Goal: Obtain resource: Download file/media

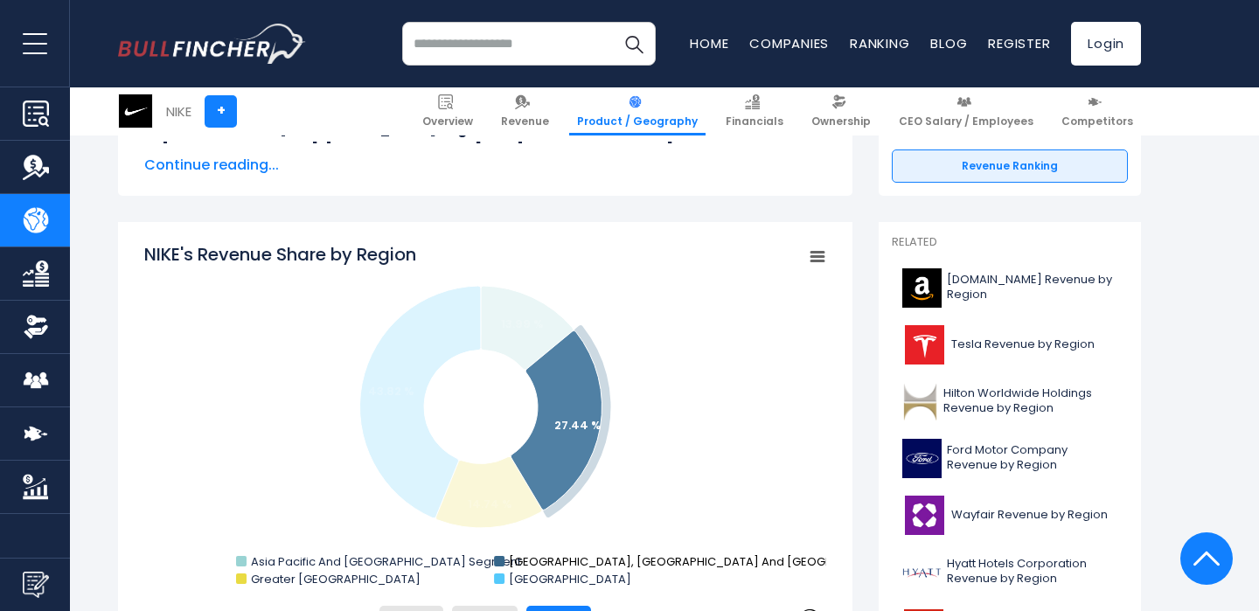
scroll to position [358, 0]
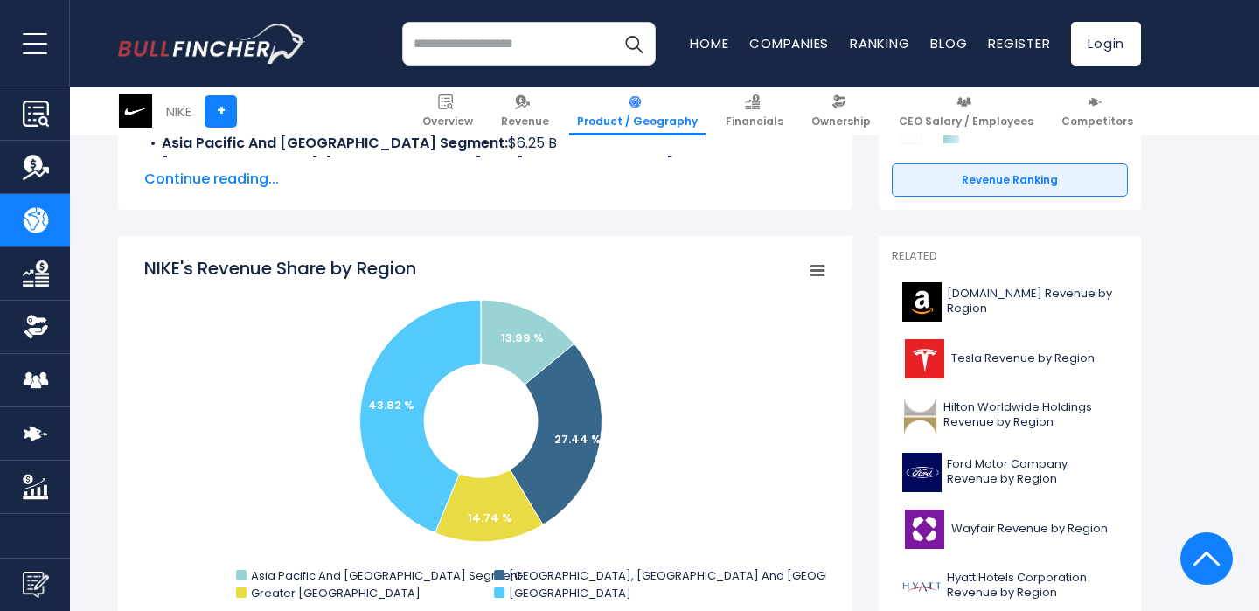
click at [822, 274] on icon "NIKE's Revenue Share by Region" at bounding box center [817, 271] width 12 height 9
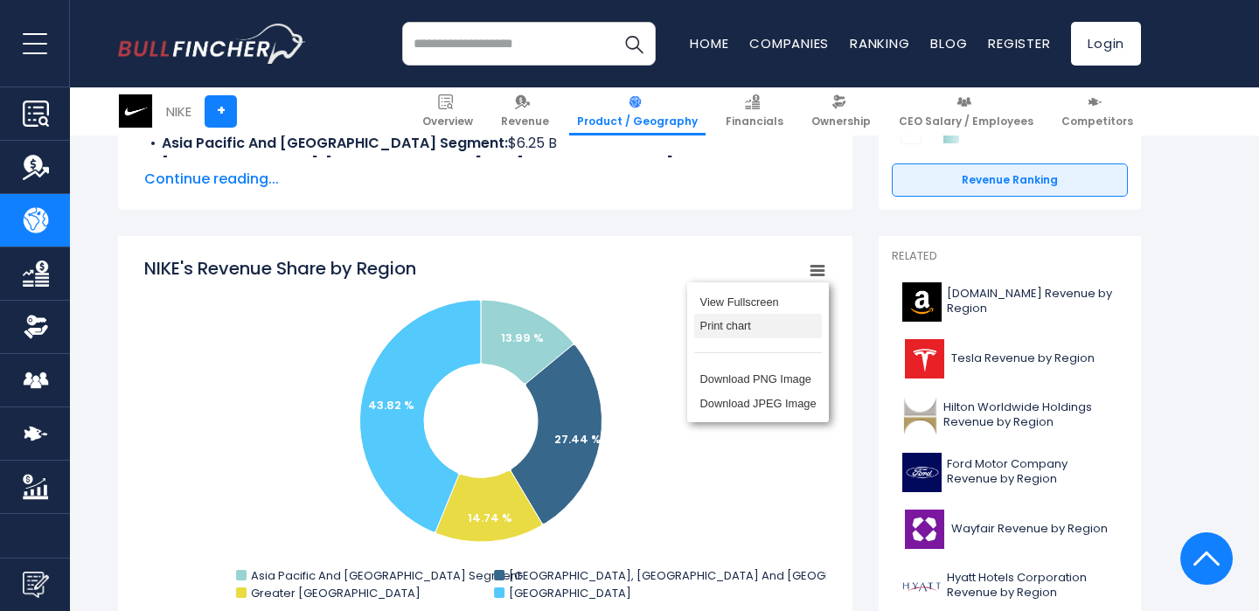
click at [754, 334] on li "Print chart" at bounding box center [758, 326] width 128 height 24
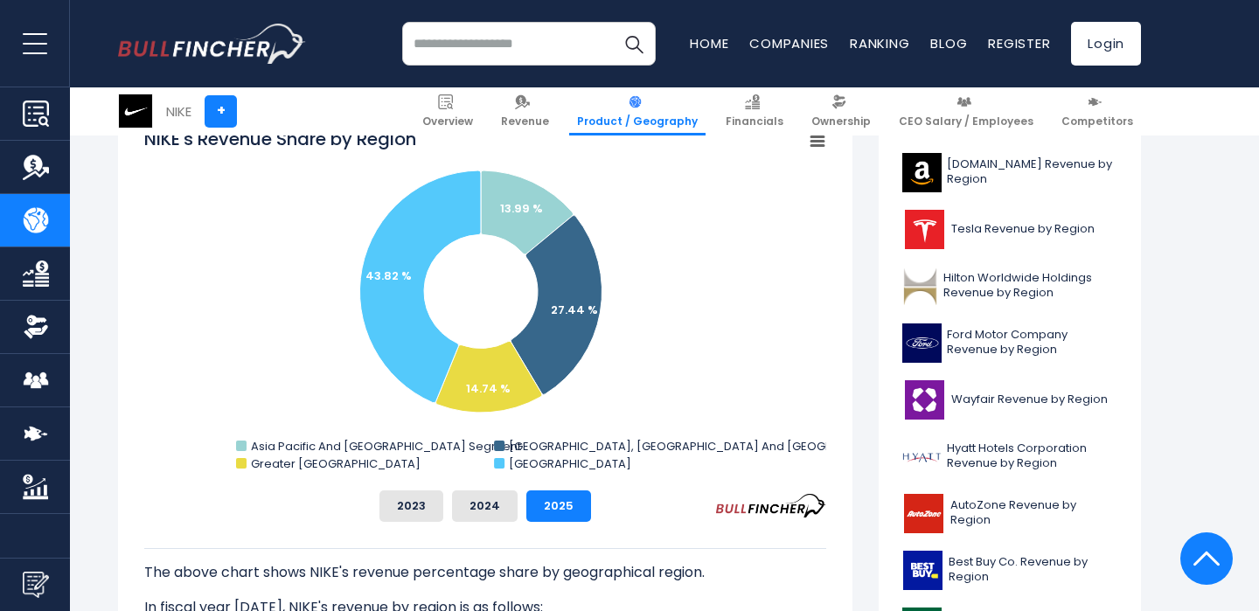
scroll to position [510, 0]
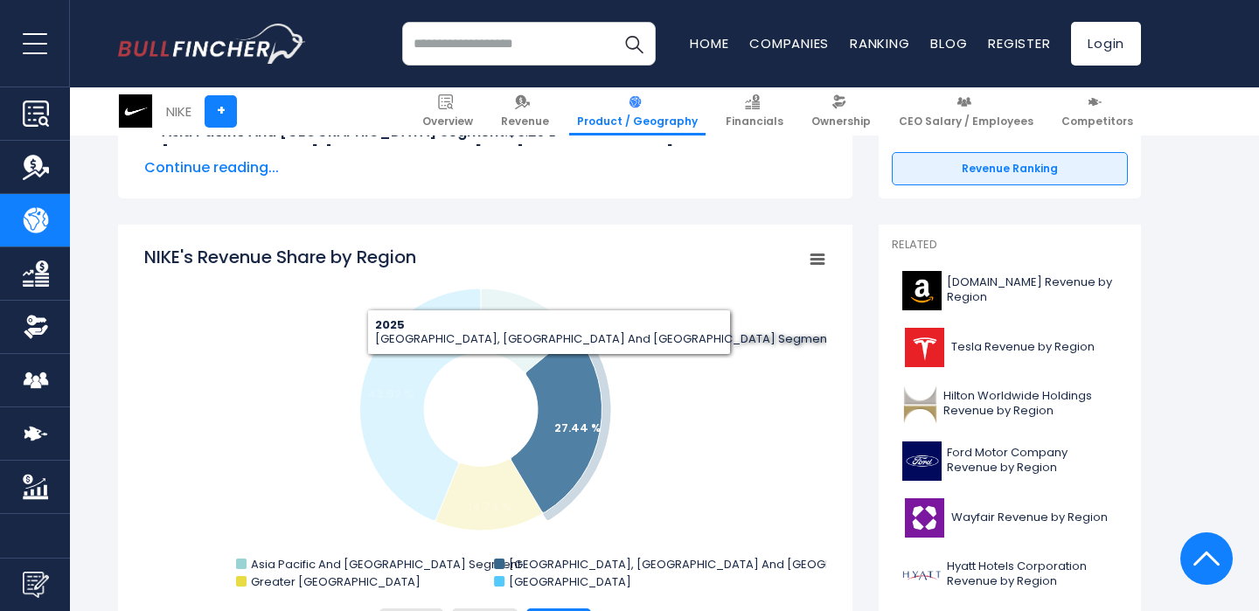
scroll to position [409, 0]
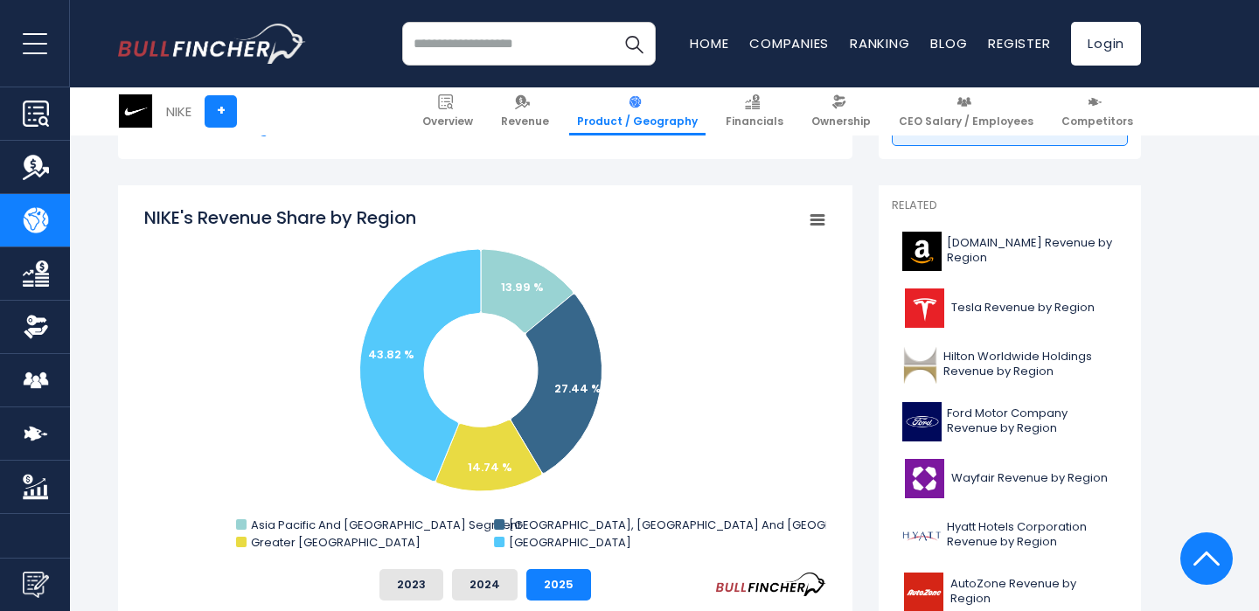
click at [826, 221] on div "NIKE's Revenue Share by Region Created with Highcharts 12.1.2 Chart context men…" at bounding box center [485, 495] width 734 height 621
click at [812, 223] on icon "NIKE's Revenue Share by Region" at bounding box center [817, 220] width 12 height 9
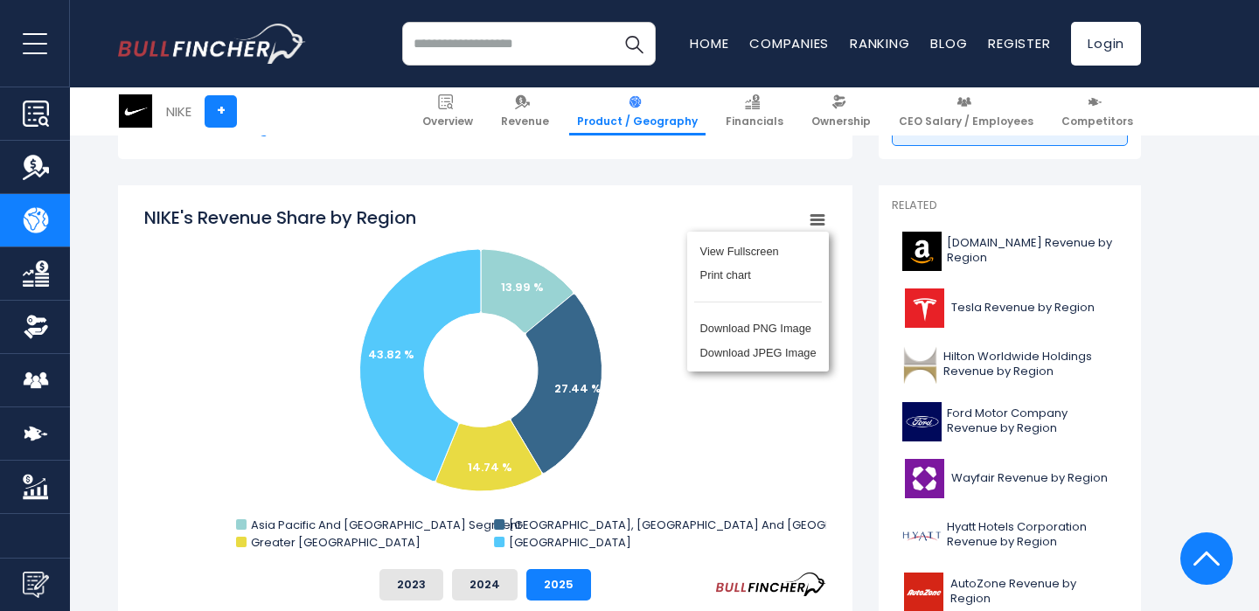
click at [812, 223] on div "View Fullscreen Print chart Download PNG Image Download JPEG Image" at bounding box center [758, 301] width 191 height 189
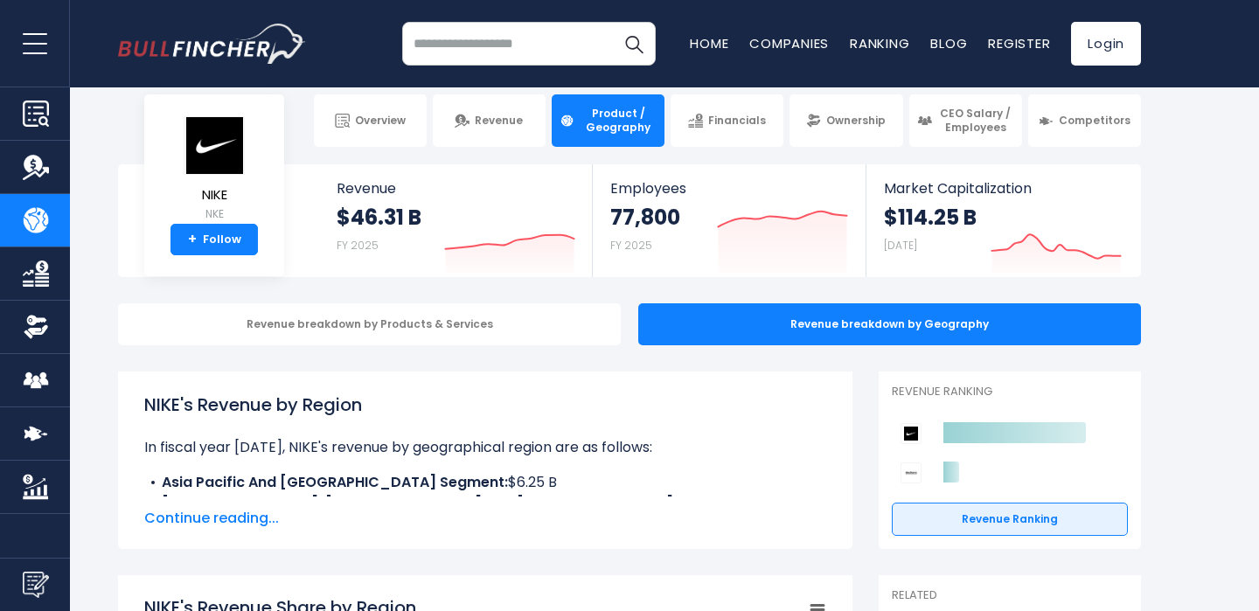
scroll to position [23, 0]
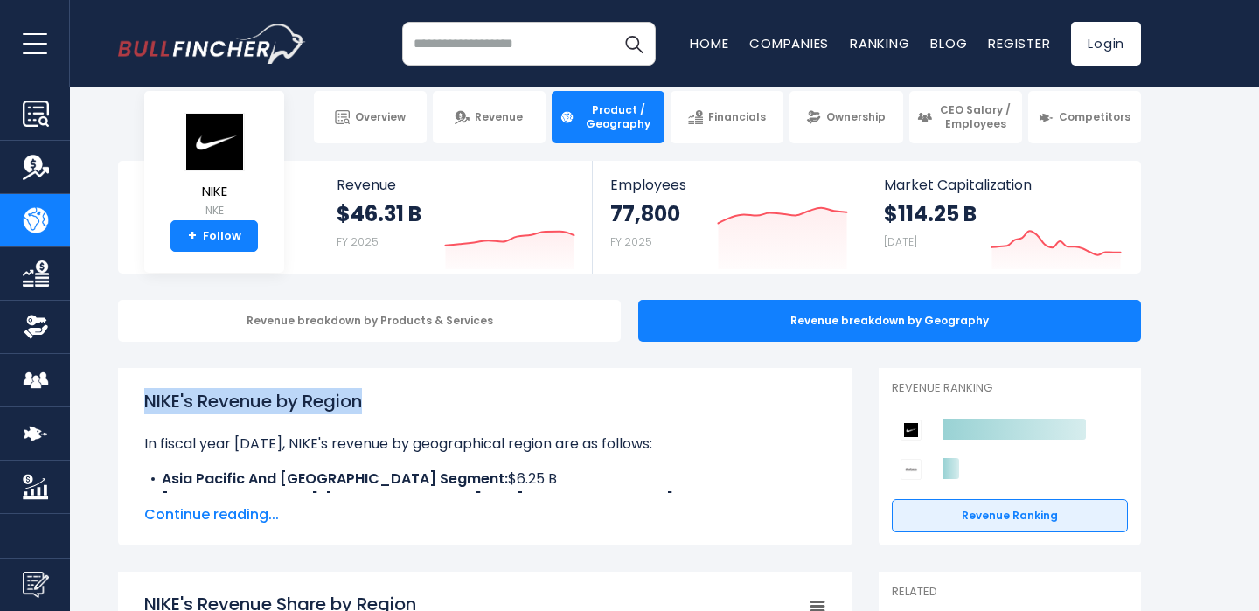
drag, startPoint x: 374, startPoint y: 401, endPoint x: 143, endPoint y: 405, distance: 230.8
click at [143, 405] on div "NIKE's Revenue by Region In fiscal year [DATE], NIKE's revenue by geographical …" at bounding box center [485, 456] width 734 height 177
copy h1 "NIKE's Revenue by Region"
